Goal: Download file/media

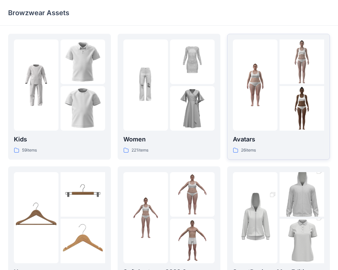
click at [263, 95] on img at bounding box center [255, 85] width 45 height 45
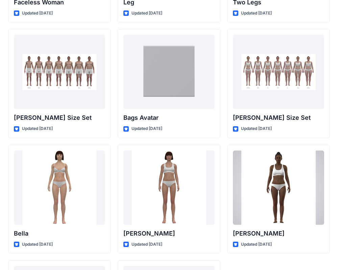
scroll to position [668, 0]
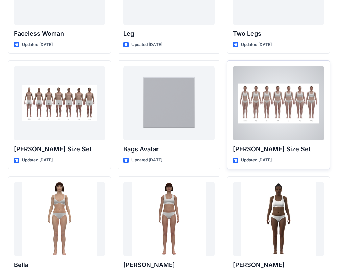
click at [266, 111] on div at bounding box center [278, 103] width 91 height 74
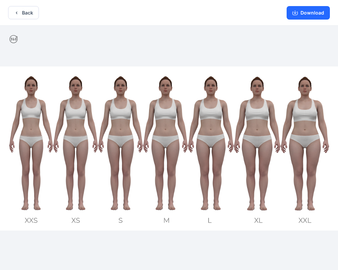
click at [123, 112] on img at bounding box center [169, 149] width 338 height 164
click at [187, 123] on img at bounding box center [169, 149] width 338 height 164
click at [240, 133] on img at bounding box center [169, 149] width 338 height 164
click at [306, 14] on button "Download" at bounding box center [308, 13] width 43 height 14
click at [302, 16] on button "Download" at bounding box center [308, 13] width 43 height 14
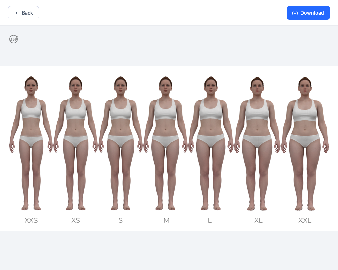
click at [263, 146] on img at bounding box center [169, 149] width 338 height 164
click at [298, 12] on button "Download" at bounding box center [308, 13] width 43 height 14
